Goal: Information Seeking & Learning: Learn about a topic

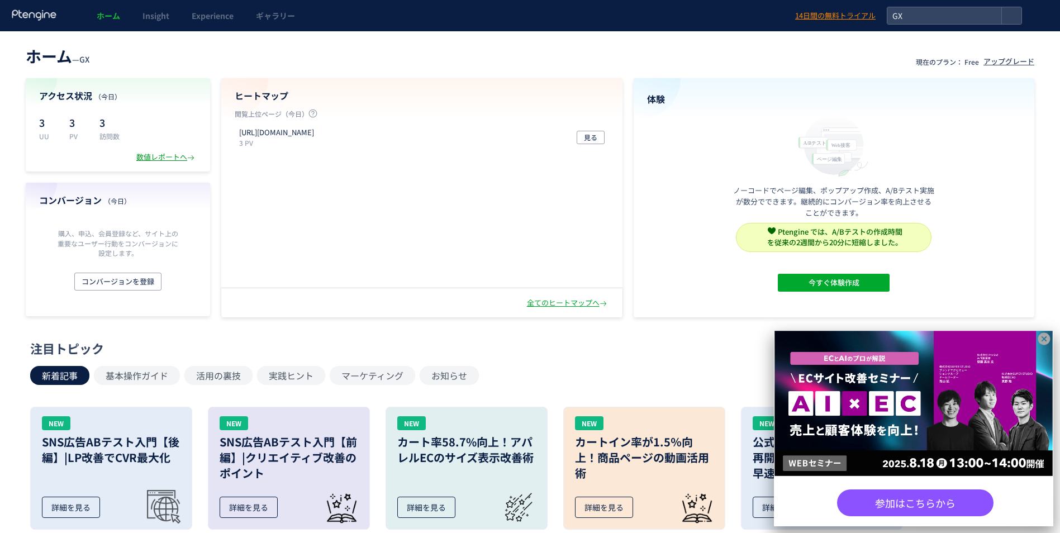
click at [169, 157] on div "数値レポートへ" at bounding box center [166, 157] width 60 height 11
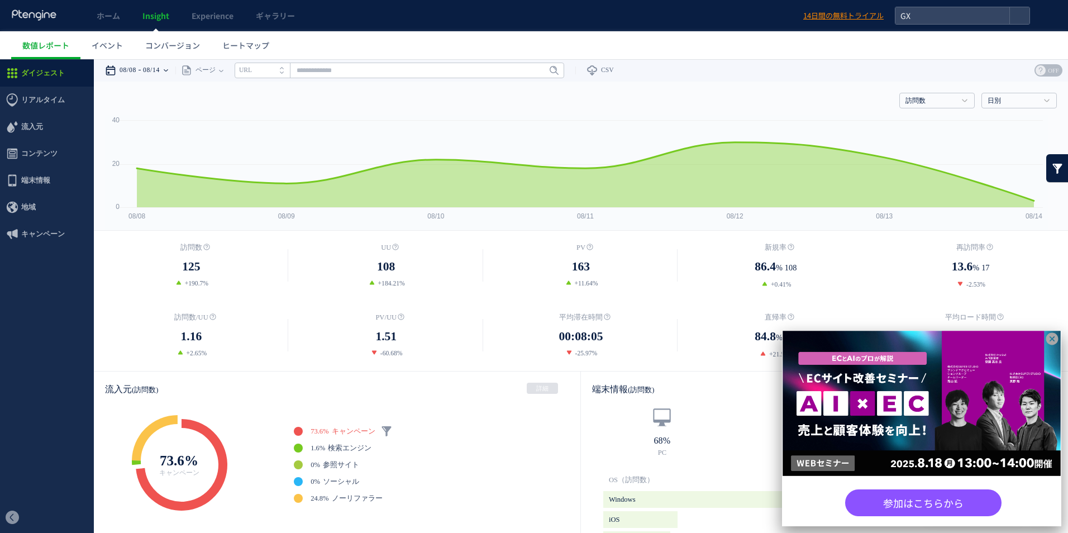
click at [168, 68] on icon at bounding box center [166, 70] width 4 height 22
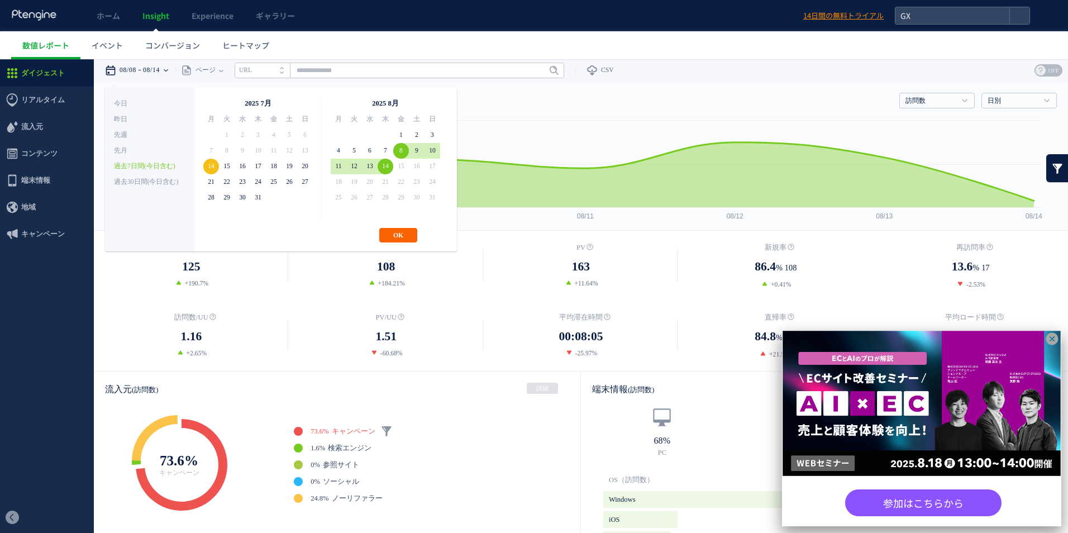
click at [404, 234] on button "OK" at bounding box center [398, 235] width 38 height 15
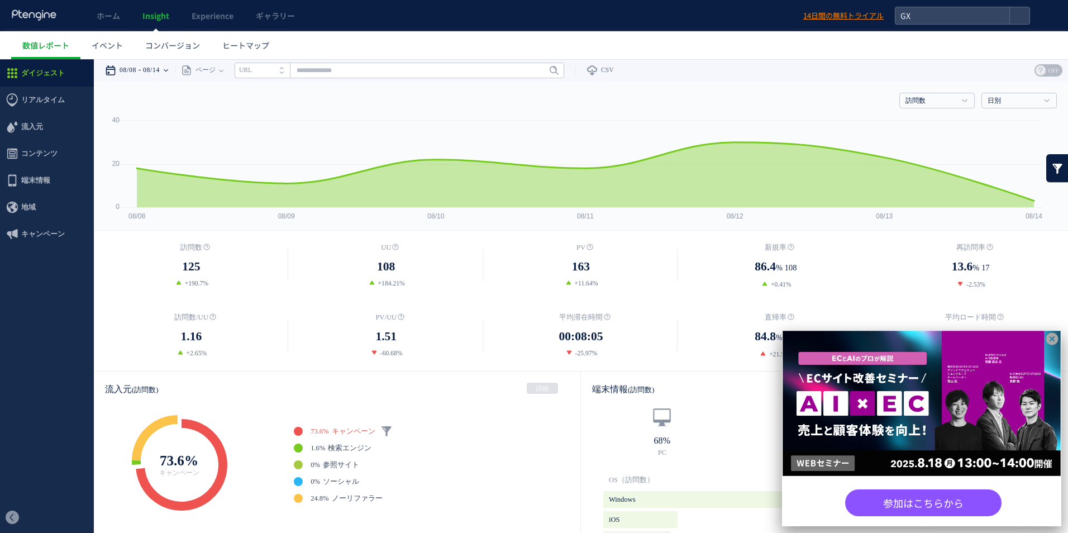
click at [155, 72] on time "08/14" at bounding box center [151, 70] width 17 height 22
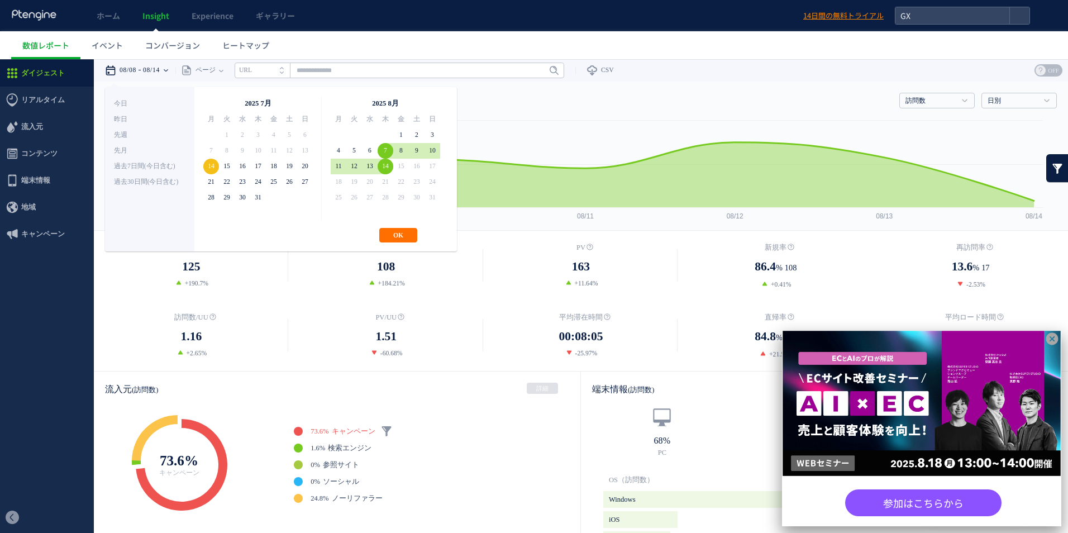
click at [384, 238] on button "OK" at bounding box center [398, 235] width 38 height 15
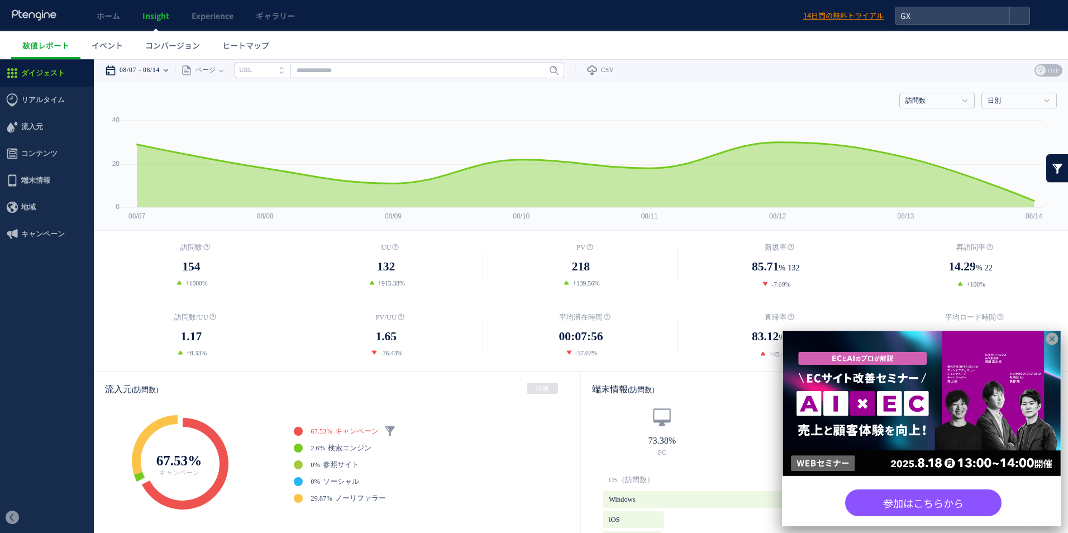
click at [170, 74] on div "08/07 08/14" at bounding box center [140, 70] width 70 height 22
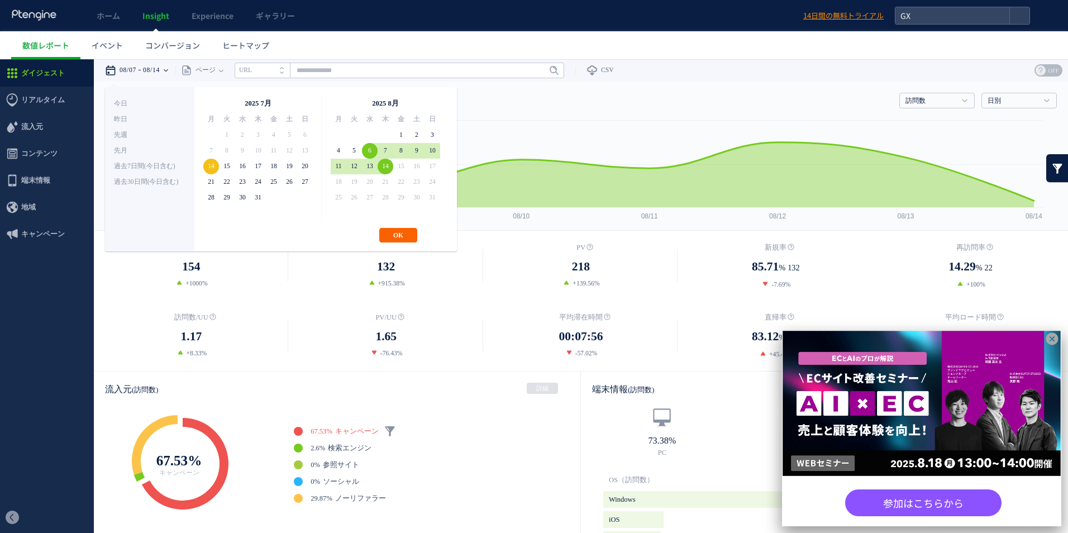
click at [398, 233] on button "OK" at bounding box center [398, 235] width 38 height 15
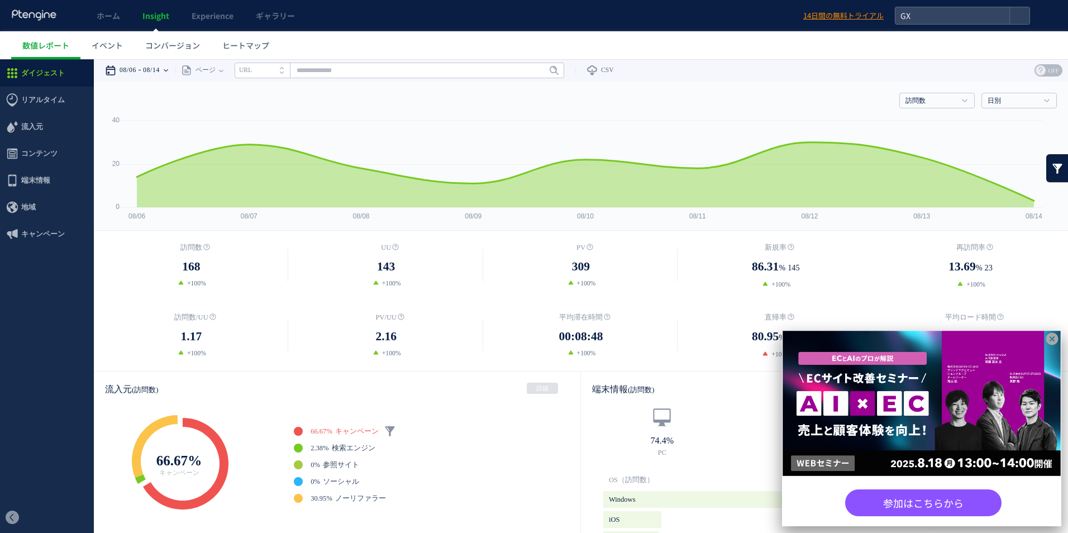
drag, startPoint x: 168, startPoint y: 68, endPoint x: 172, endPoint y: 75, distance: 7.8
click at [160, 69] on time "08/14" at bounding box center [151, 70] width 17 height 22
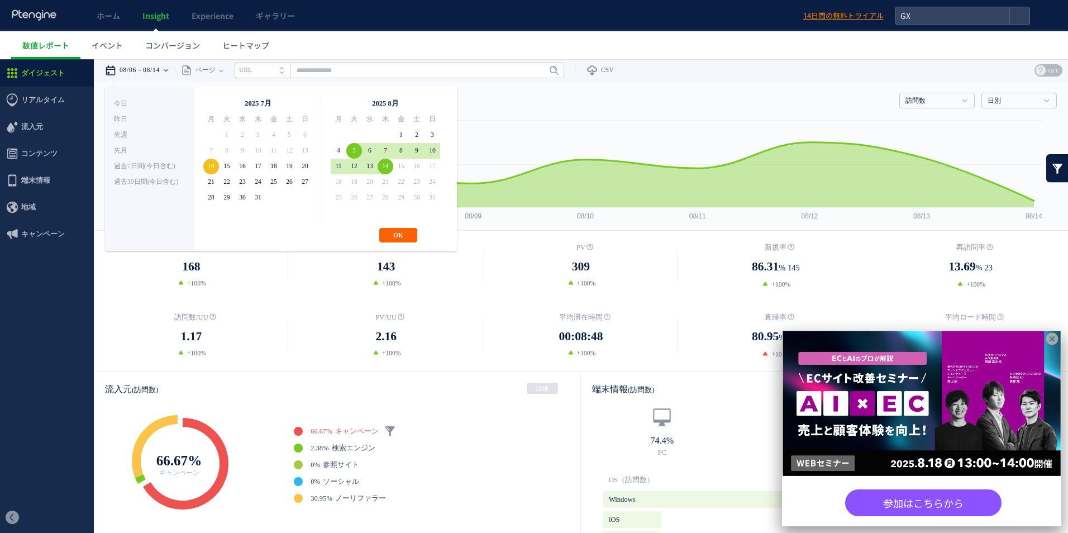
click at [405, 236] on button "OK" at bounding box center [398, 235] width 38 height 15
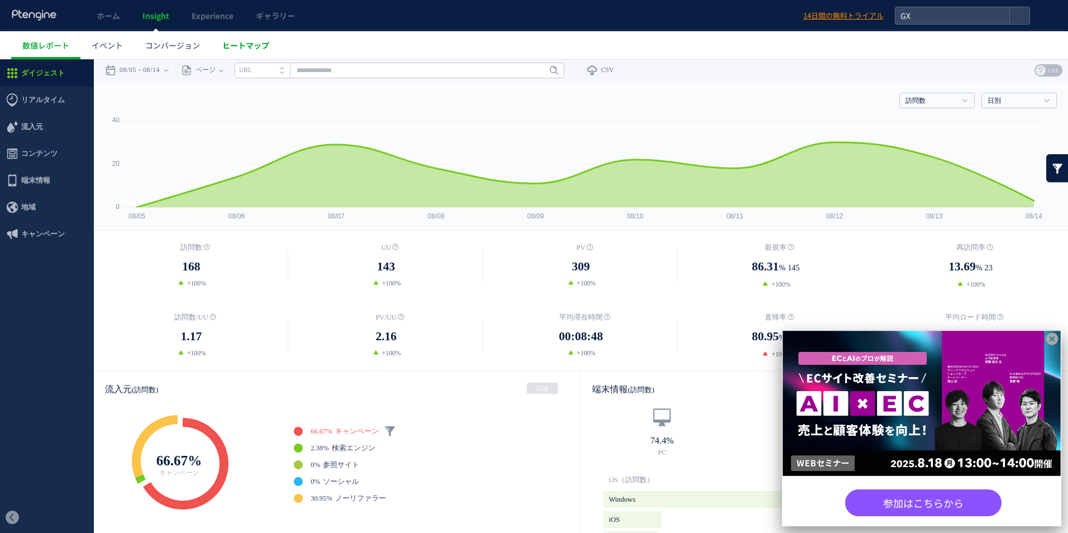
click at [235, 48] on span "ヒートマップ" at bounding box center [245, 45] width 47 height 11
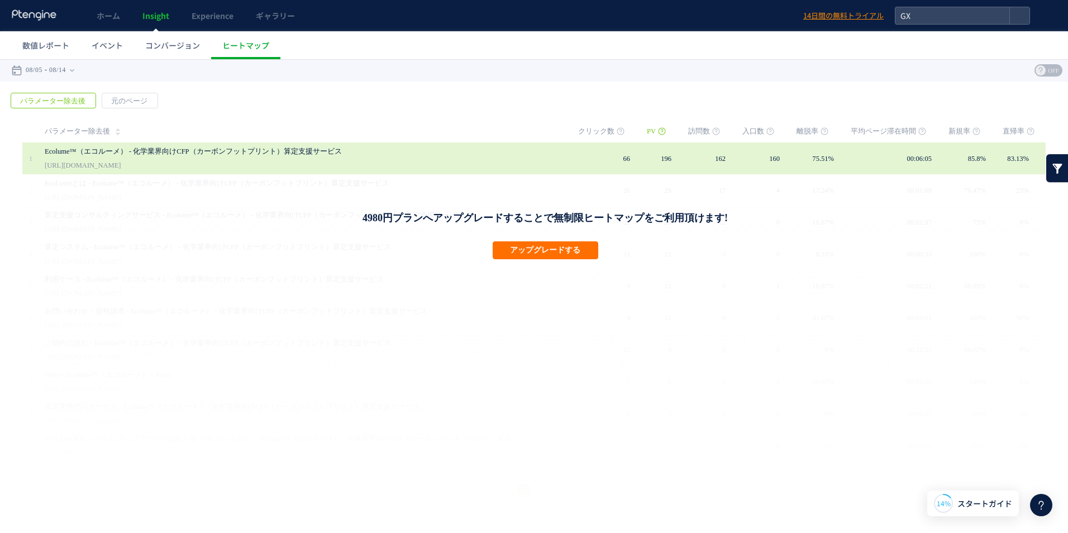
click at [219, 154] on link "Ecolume™（エコルーメ） - 化学業界向けCFP（カーボンフットプリント）算定支援サービス" at bounding box center [285, 151] width 481 height 13
